Goal: Transaction & Acquisition: Book appointment/travel/reservation

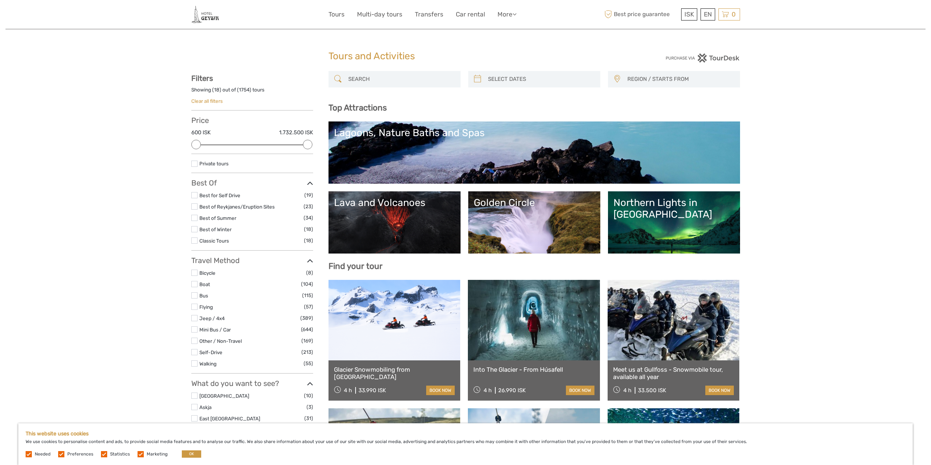
select select
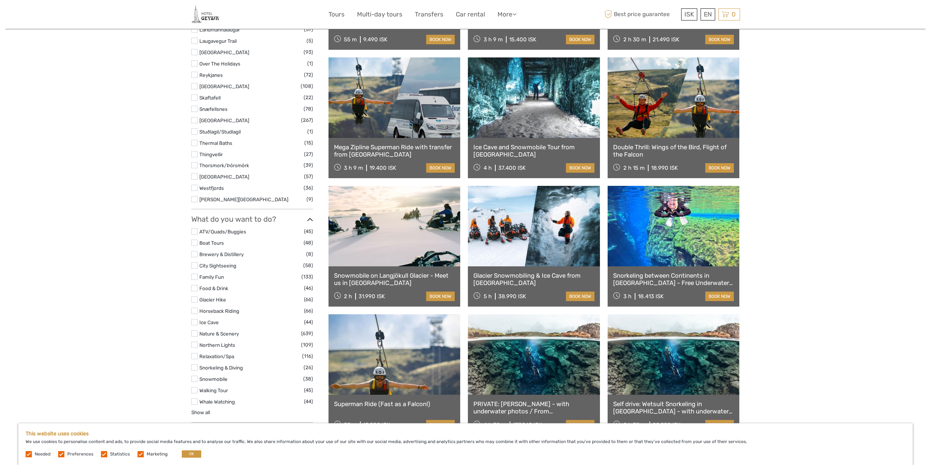
scroll to position [476, 0]
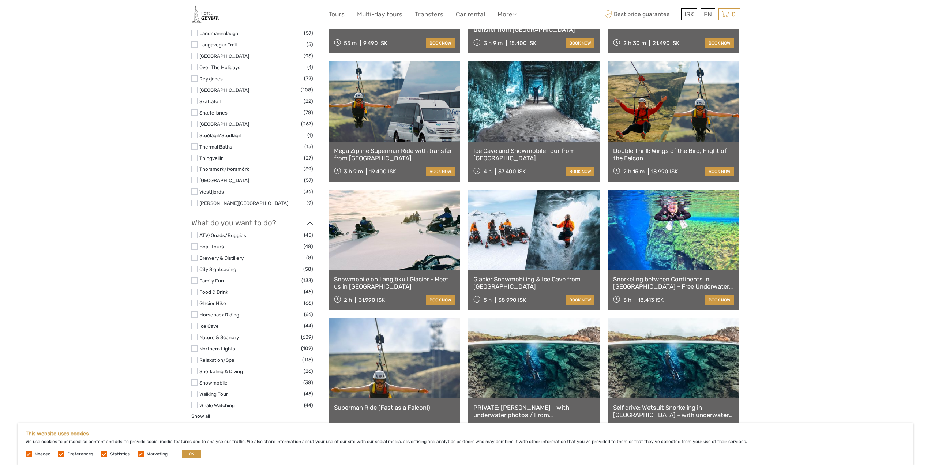
click at [512, 240] on link at bounding box center [534, 229] width 132 height 80
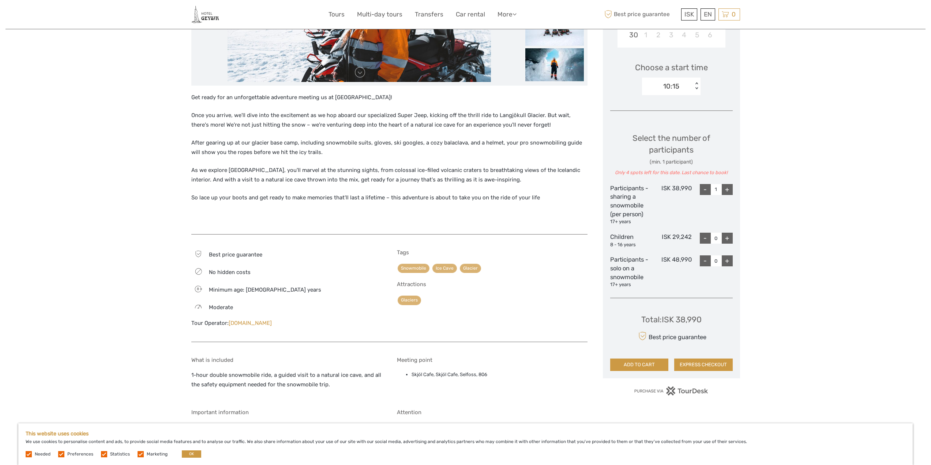
scroll to position [219, 0]
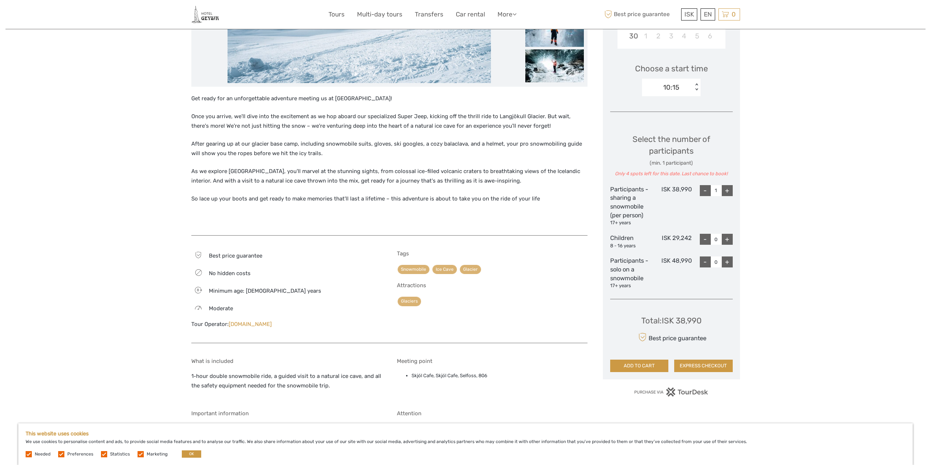
drag, startPoint x: 454, startPoint y: 403, endPoint x: 511, endPoint y: 388, distance: 59.4
click at [455, 403] on div "What is included 1-hour double snowmobile ride, a guided visit to a natural ice…" at bounding box center [389, 469] width 396 height 238
click at [508, 376] on li "Skjól Cafe, Skjól Cafe, Selfoss, 806" at bounding box center [500, 376] width 176 height 8
drag, startPoint x: 491, startPoint y: 377, endPoint x: 436, endPoint y: 375, distance: 55.3
click at [436, 375] on li "Skjól Cafe, Skjól Cafe, Selfoss, 806" at bounding box center [500, 376] width 176 height 8
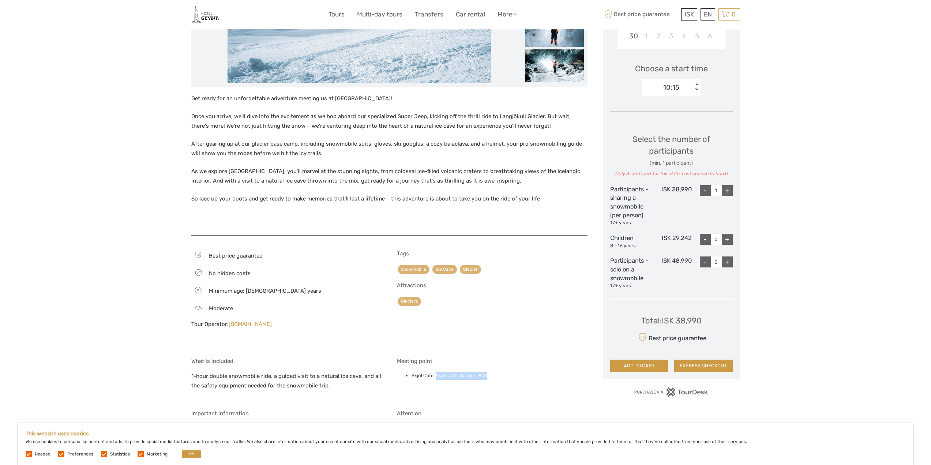
copy li "Skjól Cafe, Selfoss, 806"
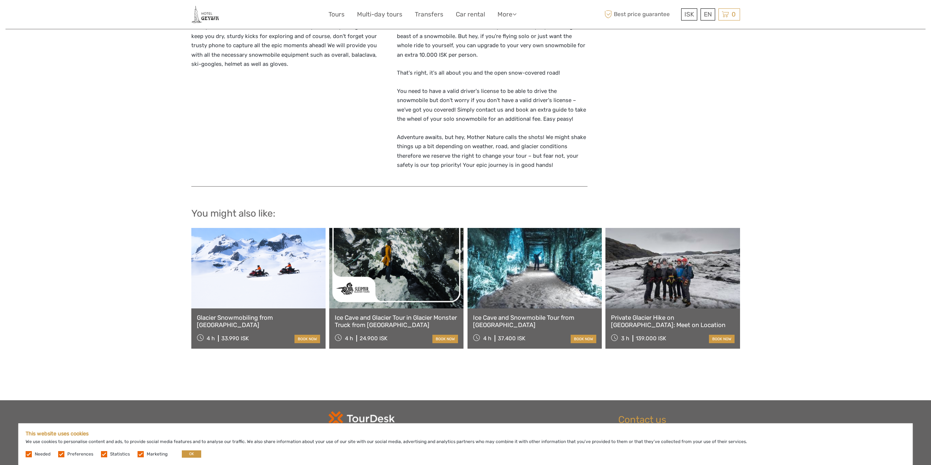
scroll to position [622, 0]
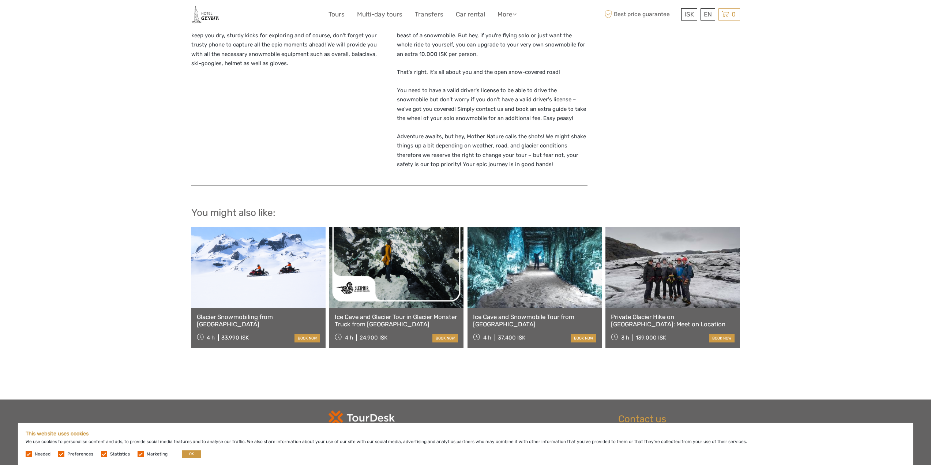
click at [529, 292] on link at bounding box center [534, 267] width 134 height 80
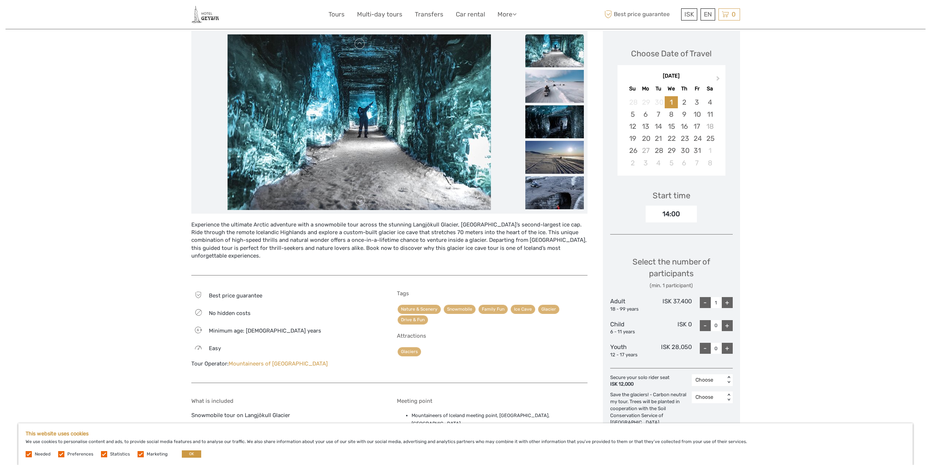
scroll to position [110, 0]
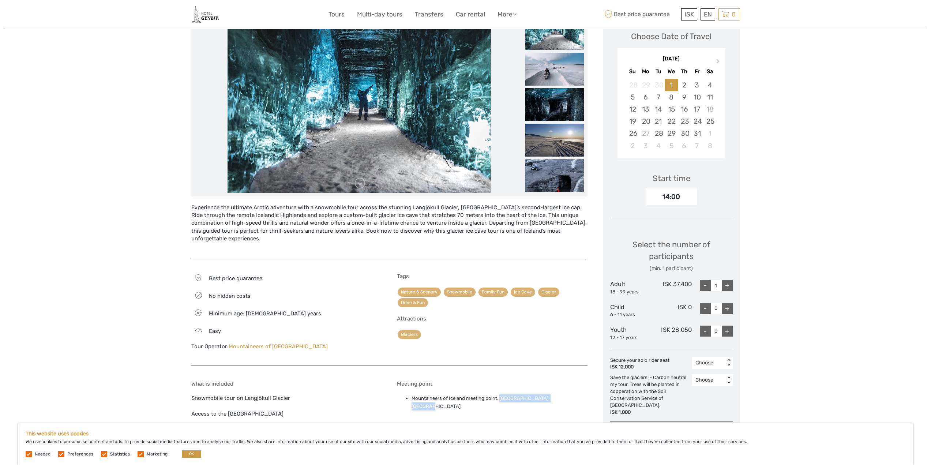
drag, startPoint x: 564, startPoint y: 388, endPoint x: 500, endPoint y: 391, distance: 64.4
click at [500, 394] on li "Mountaineers of Iceland meeting point, Gullfoss Parking, Gullfossi" at bounding box center [500, 402] width 176 height 16
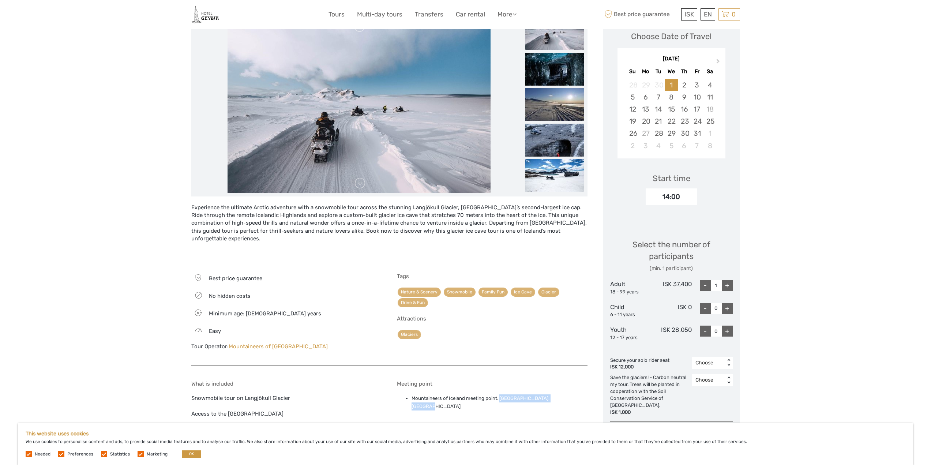
copy li "Gullfoss Parking, Gullfossi"
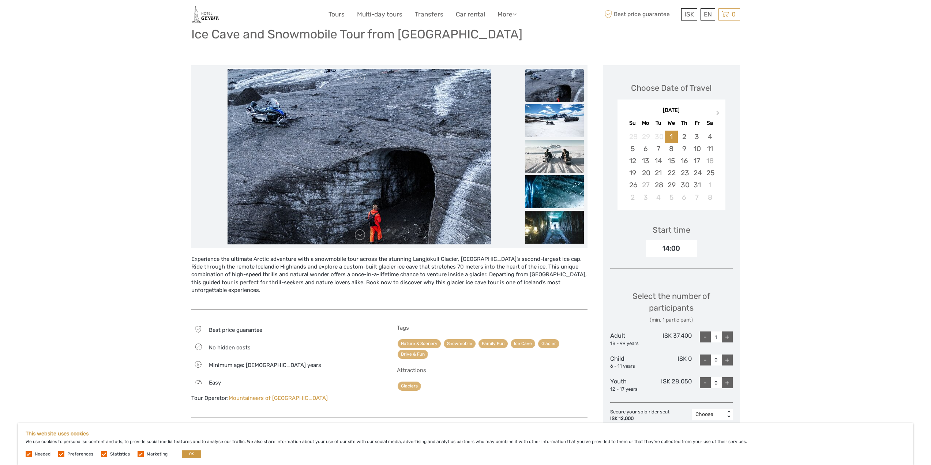
scroll to position [0, 0]
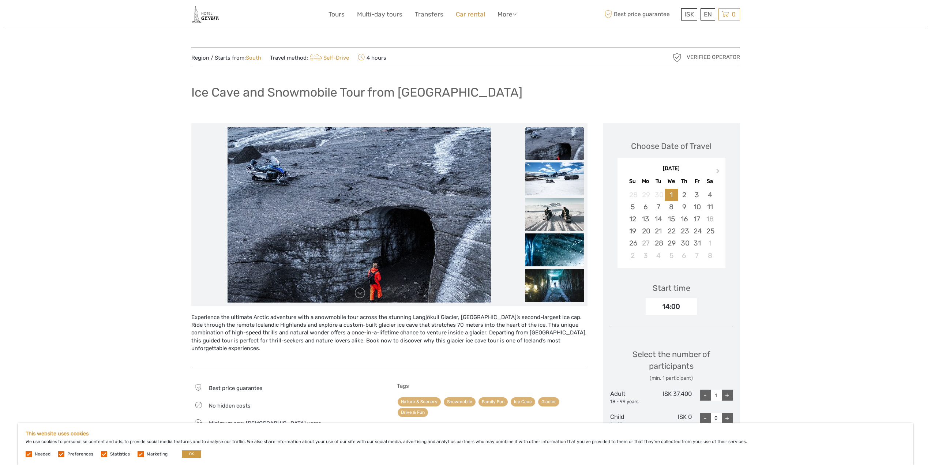
click at [475, 15] on link "Car rental" at bounding box center [470, 14] width 29 height 11
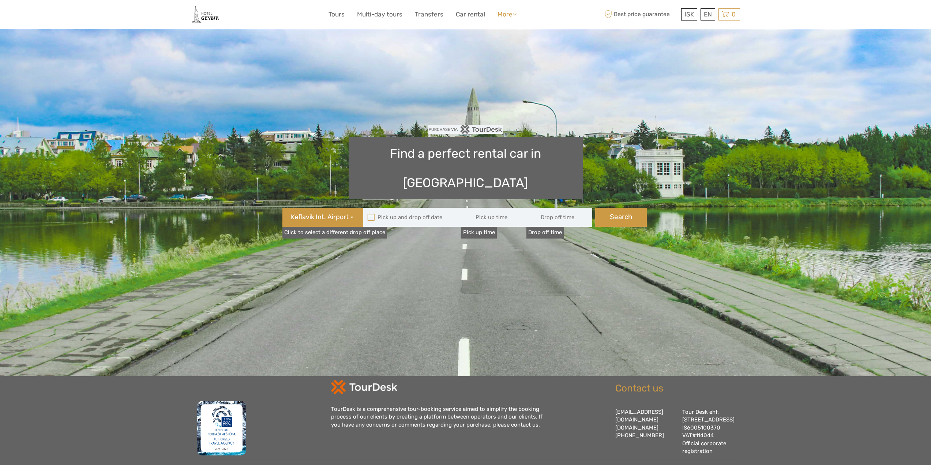
click at [505, 11] on link "More" at bounding box center [506, 14] width 19 height 11
click at [432, 11] on link "Transfers" at bounding box center [429, 14] width 29 height 11
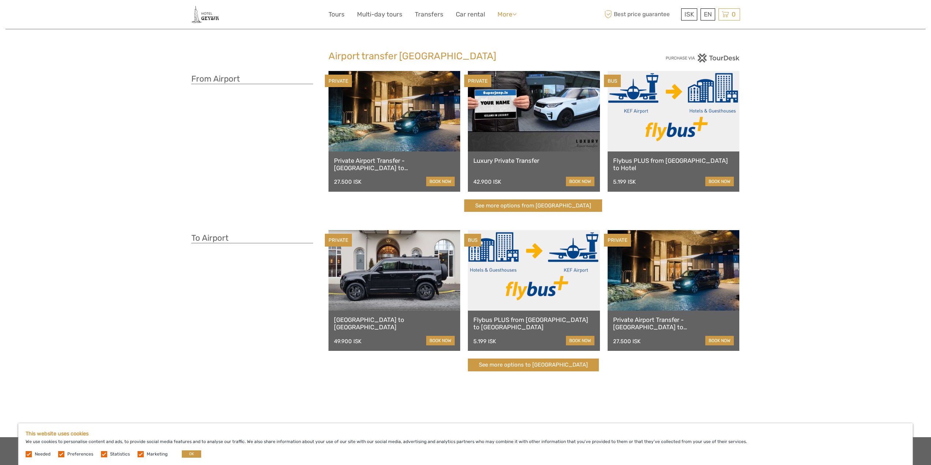
click at [500, 14] on link "More" at bounding box center [506, 14] width 19 height 11
click at [380, 14] on link "Multi-day tours" at bounding box center [379, 14] width 45 height 11
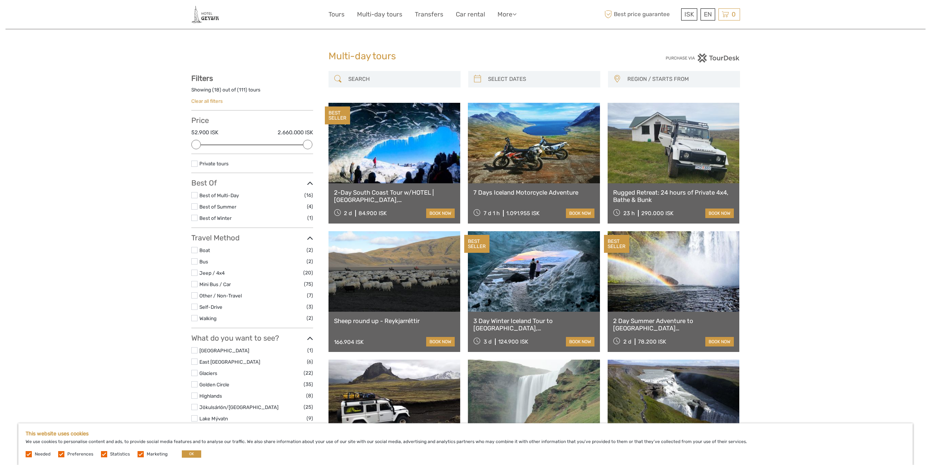
select select
click at [500, 12] on link "More" at bounding box center [506, 14] width 19 height 11
click at [495, 61] on link "Back to Hotel" at bounding box center [494, 62] width 44 height 14
